Goal: Navigation & Orientation: Find specific page/section

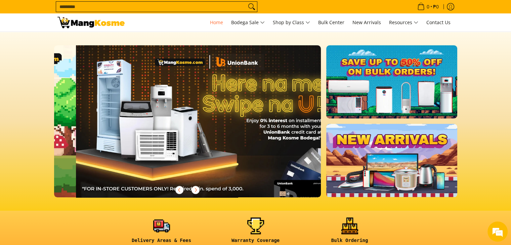
scroll to position [0, 267]
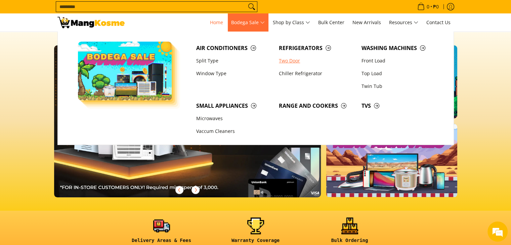
click at [295, 62] on link "Two Door" at bounding box center [317, 60] width 83 height 13
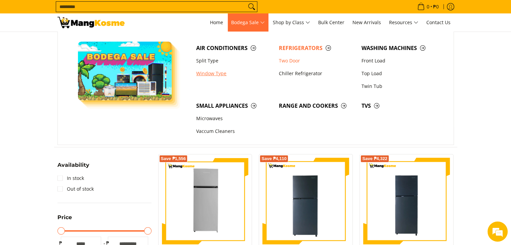
click at [207, 75] on link "Window Type" at bounding box center [234, 73] width 83 height 13
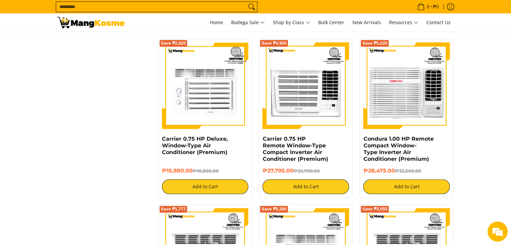
scroll to position [764, 0]
